Goal: Task Accomplishment & Management: Manage account settings

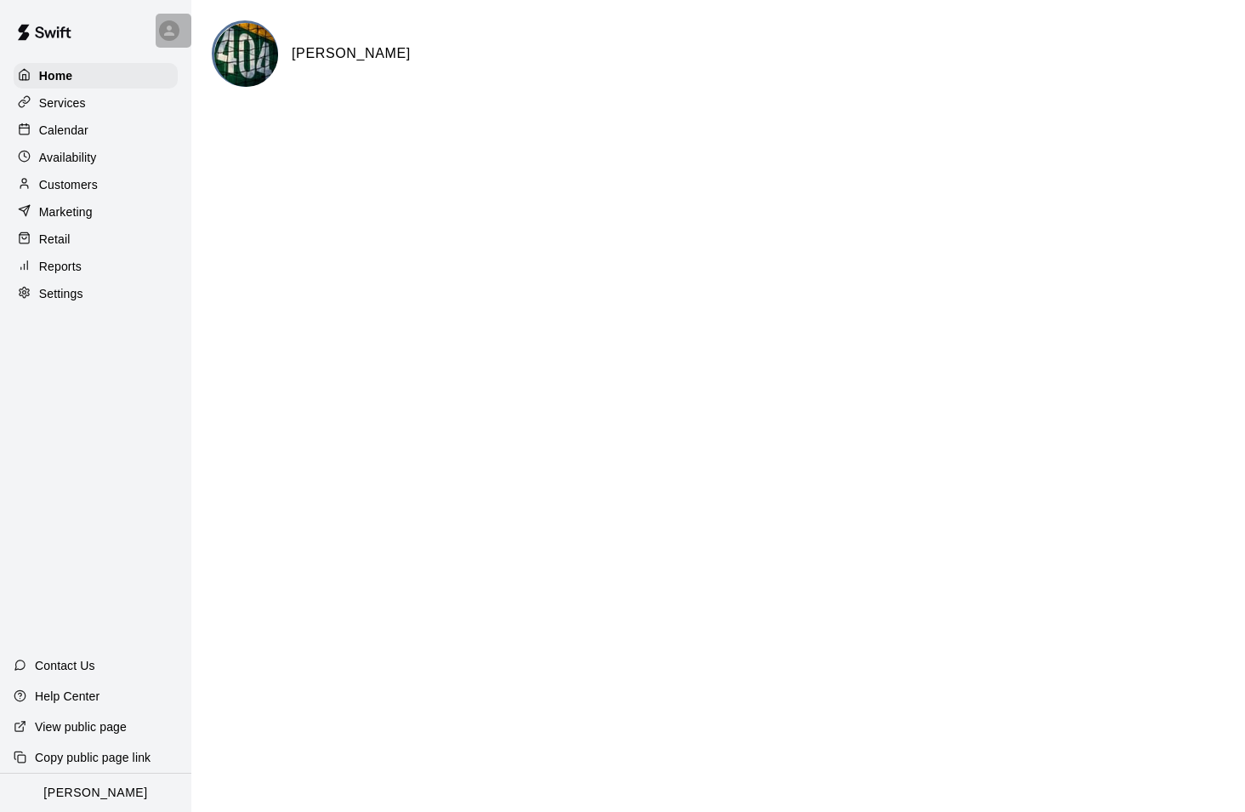
click at [168, 37] on icon at bounding box center [169, 30] width 15 height 15
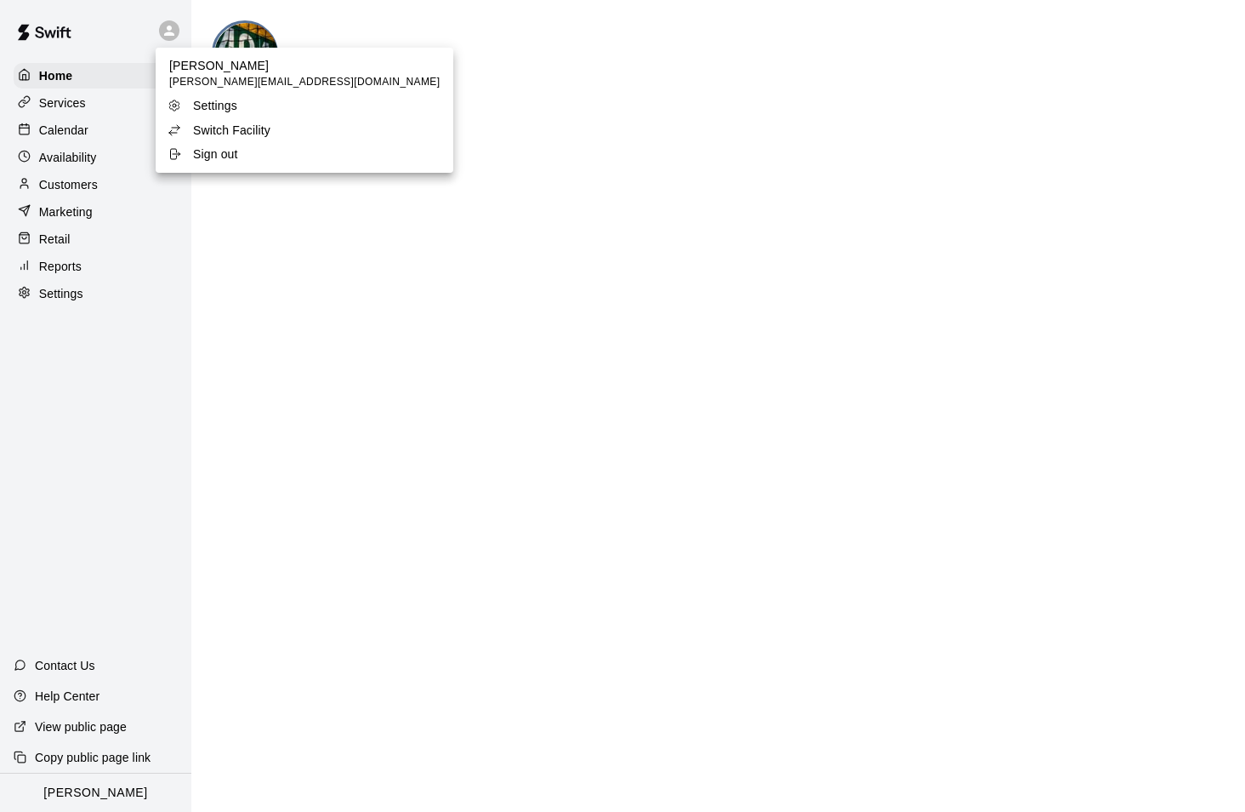
click at [194, 134] on p "Switch Facility" at bounding box center [231, 130] width 77 height 17
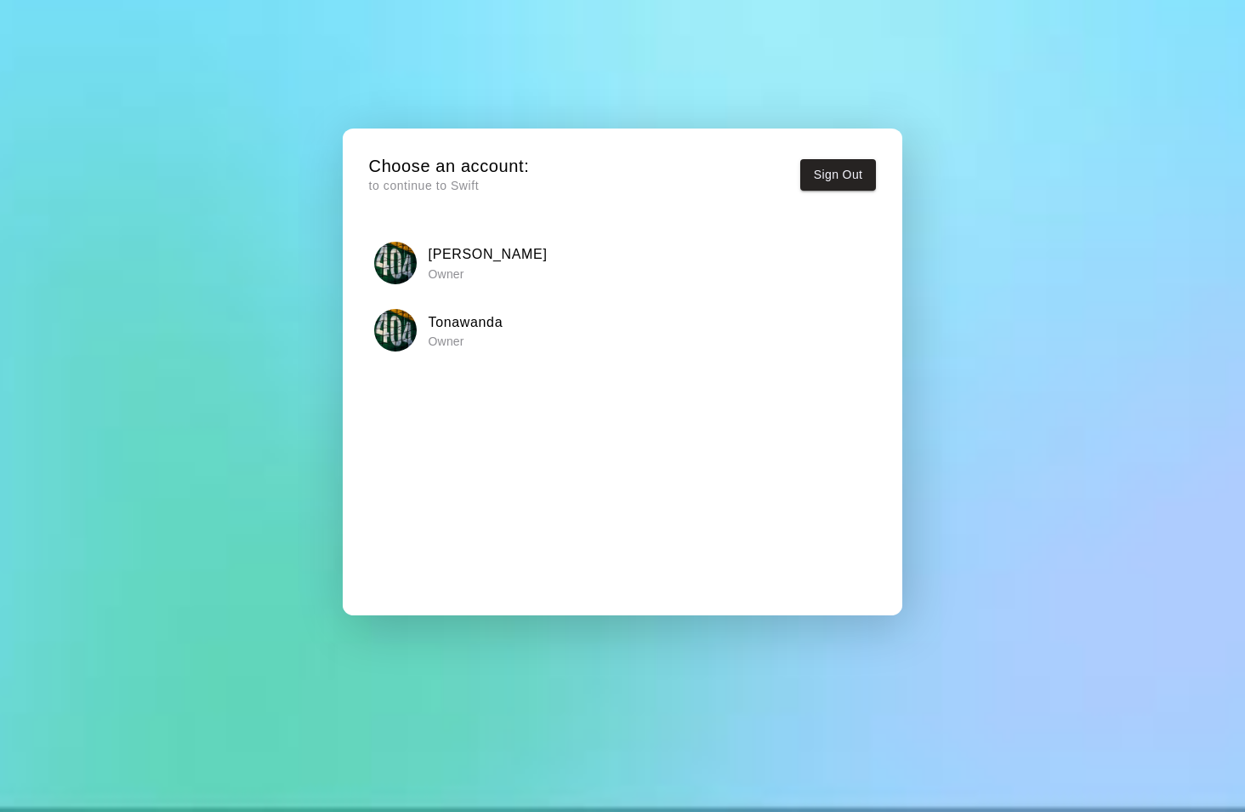
click at [436, 334] on p "Owner" at bounding box center [466, 341] width 75 height 17
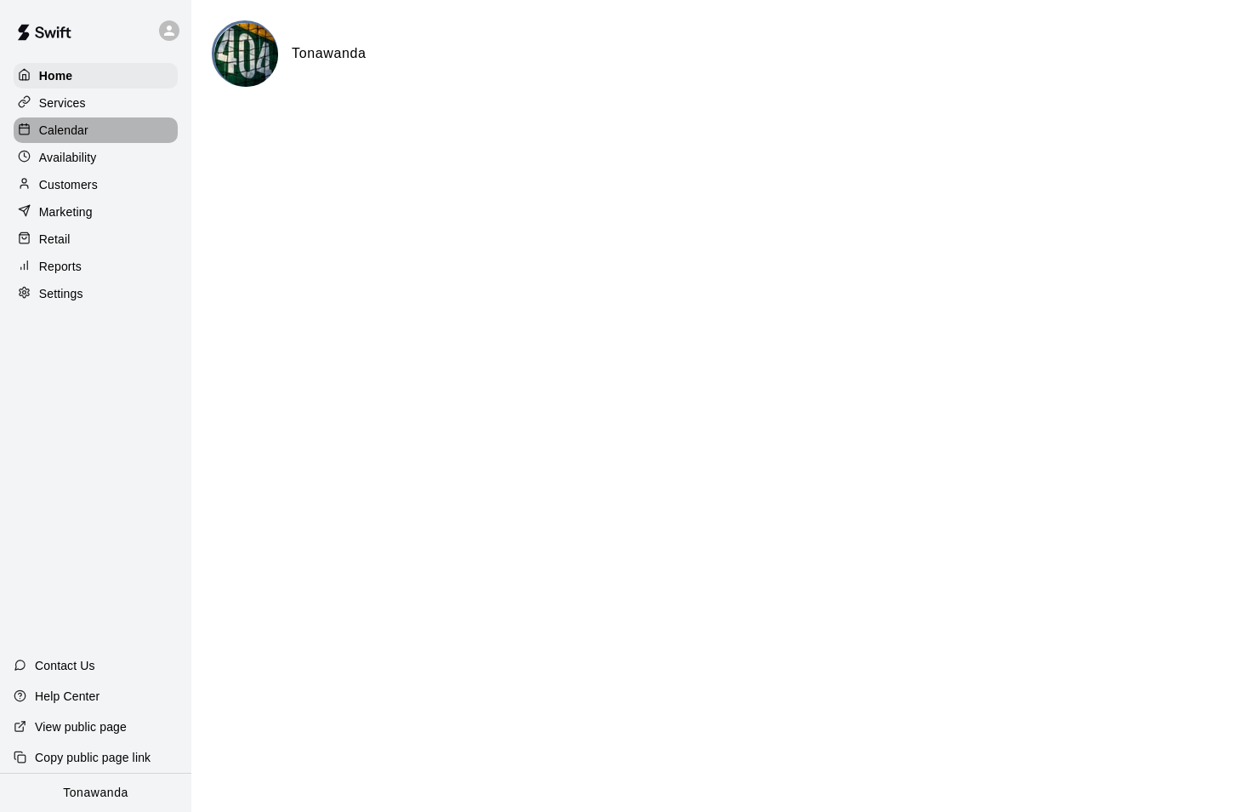
click at [66, 122] on p "Calendar" at bounding box center [63, 130] width 49 height 17
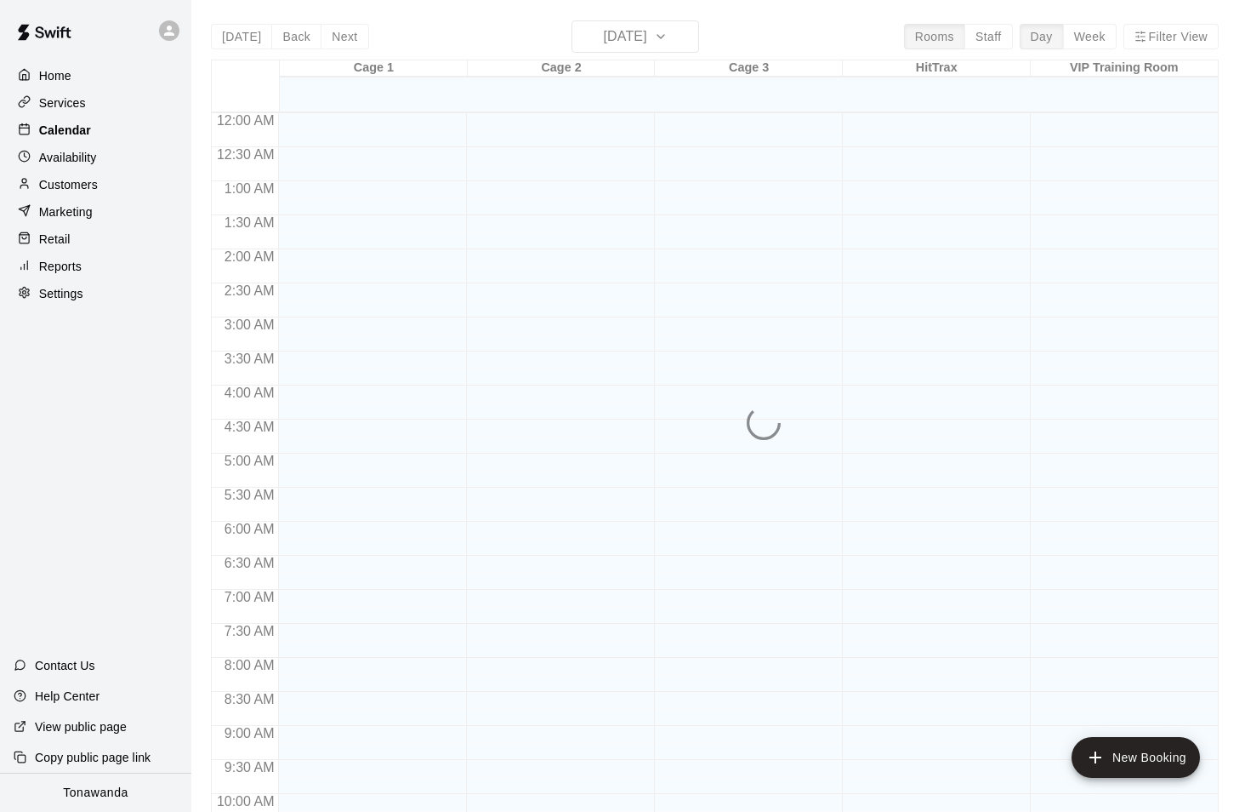
scroll to position [865, 0]
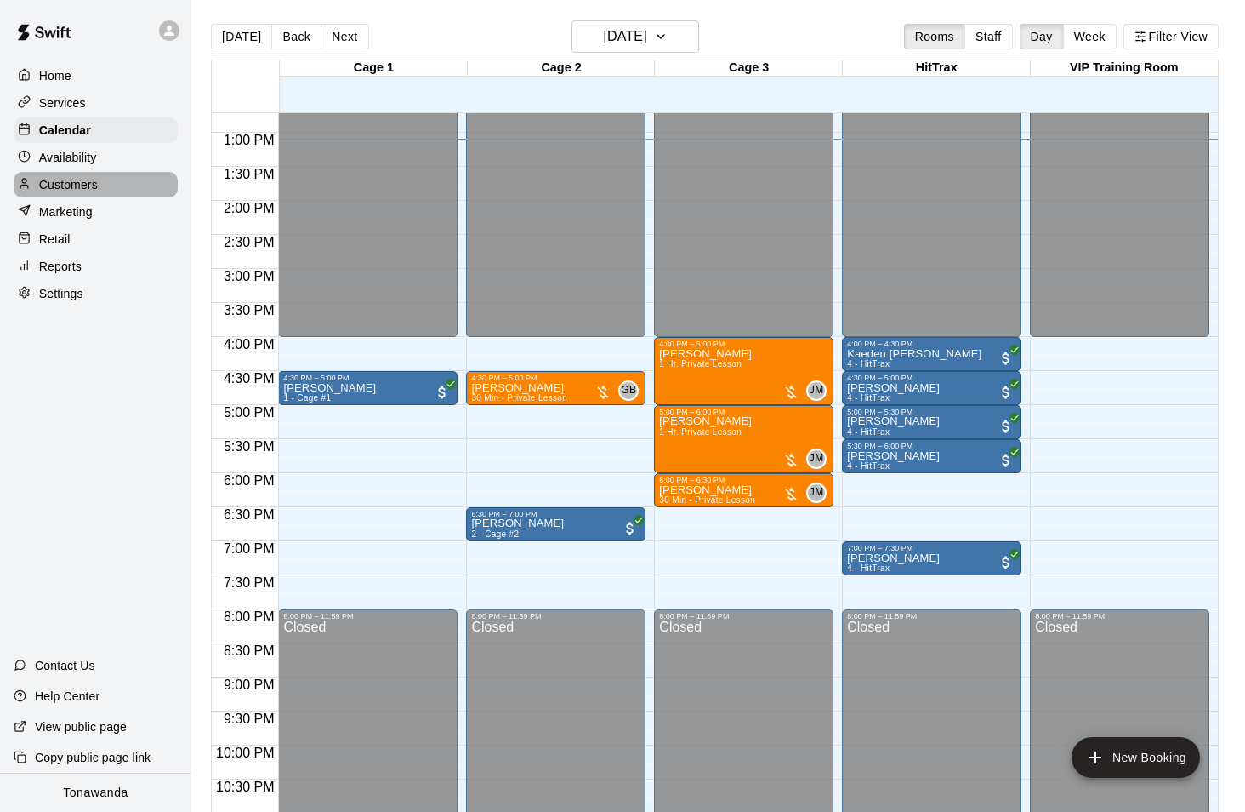
click at [52, 180] on p "Customers" at bounding box center [68, 184] width 59 height 17
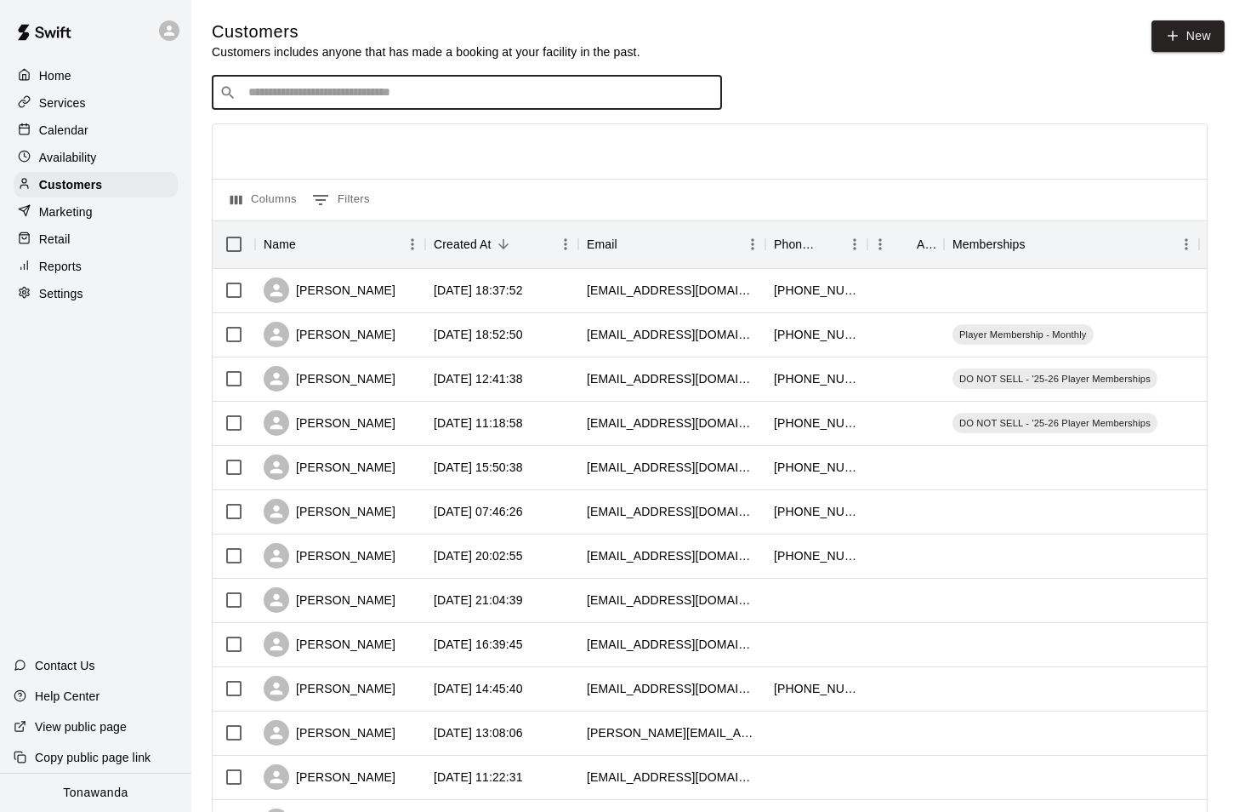
click at [288, 92] on input "Search customers by name or email" at bounding box center [478, 92] width 471 height 17
type input "****"
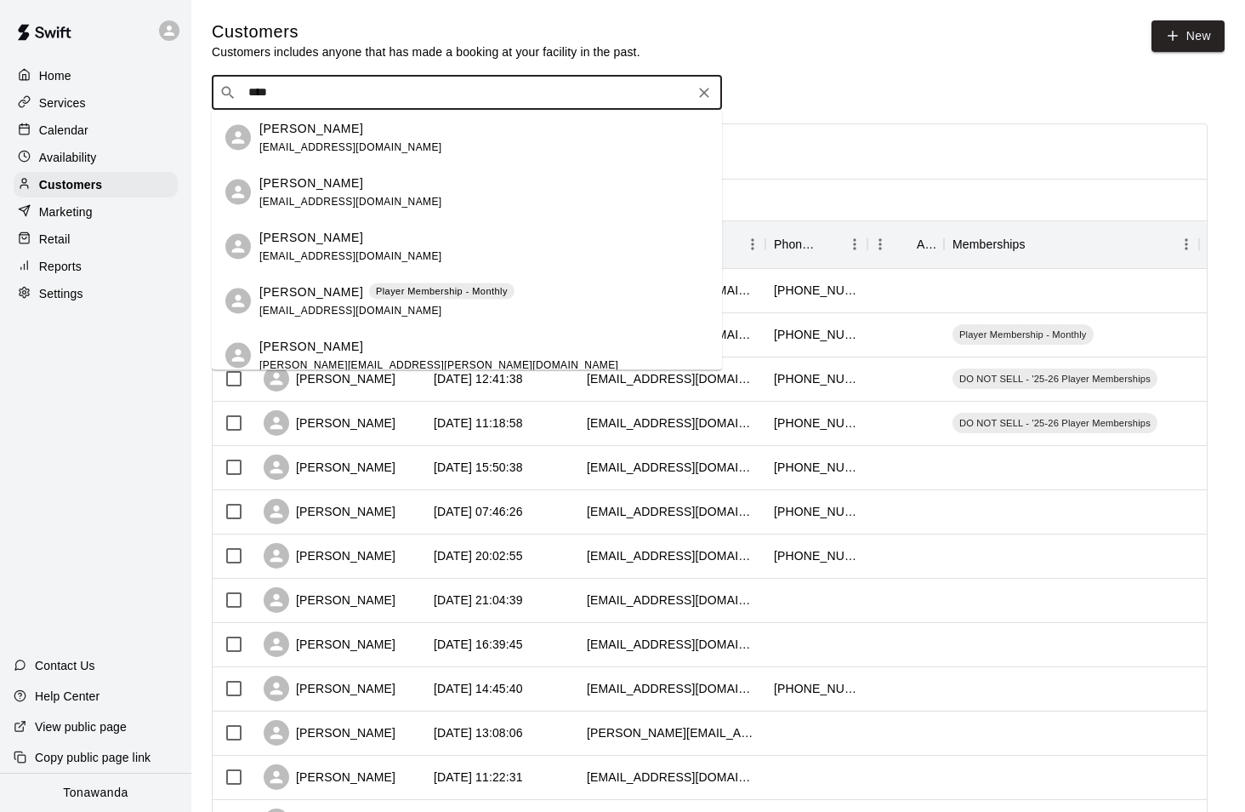
click at [322, 293] on div "[PERSON_NAME] [PERSON_NAME] Membership - Monthly" at bounding box center [386, 291] width 255 height 18
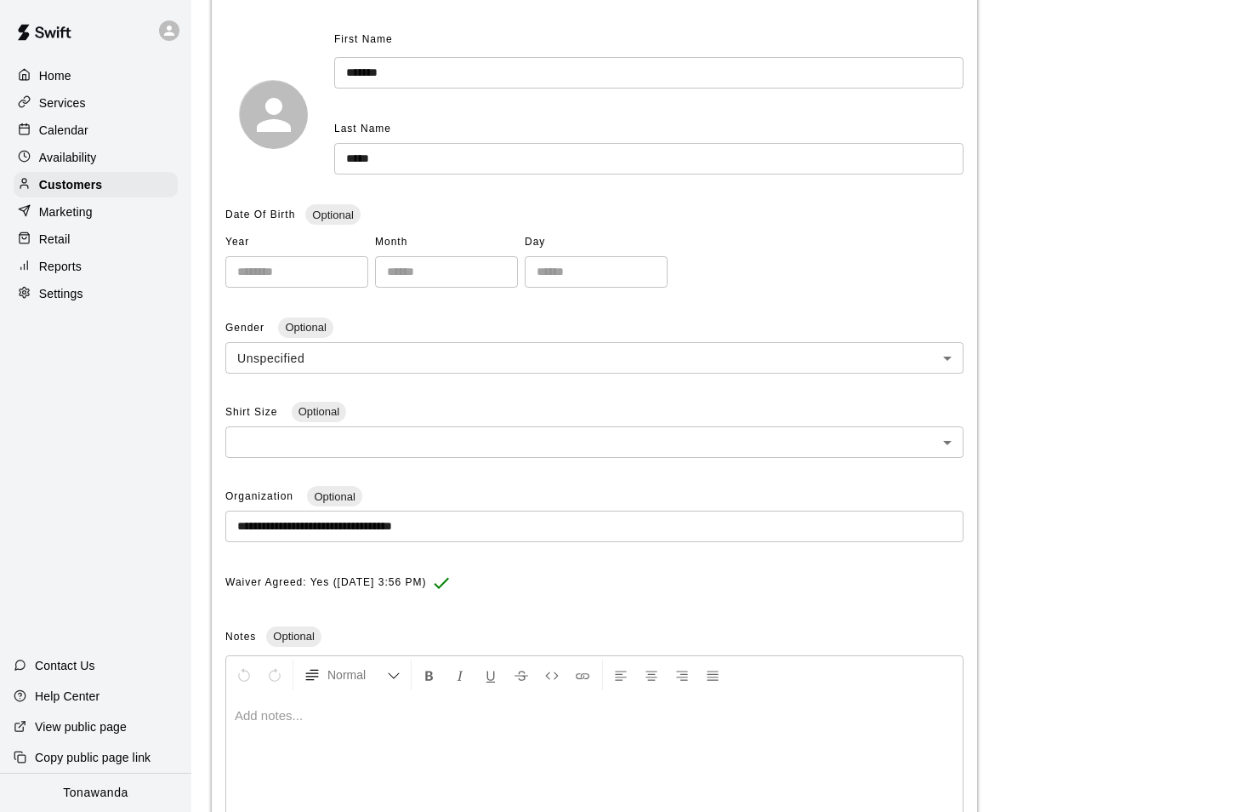
scroll to position [197, 0]
